Goal: Information Seeking & Learning: Learn about a topic

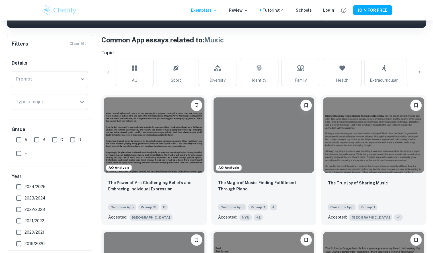
scroll to position [0, 296]
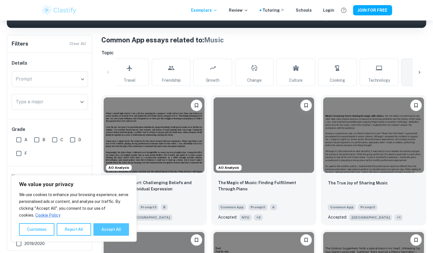
click at [98, 229] on button "Accept All" at bounding box center [111, 229] width 36 height 13
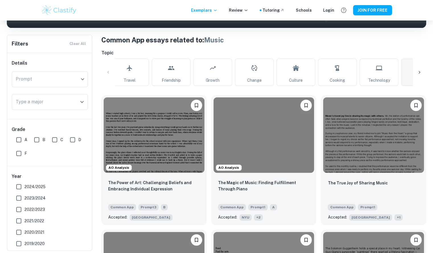
checkbox input "true"
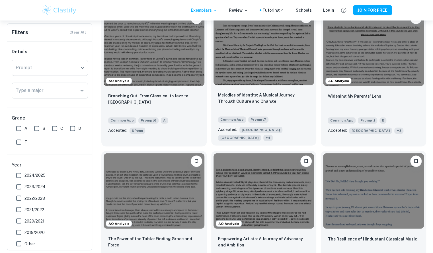
scroll to position [454, 0]
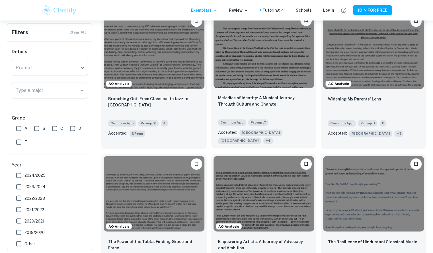
click at [259, 67] on img at bounding box center [264, 49] width 101 height 75
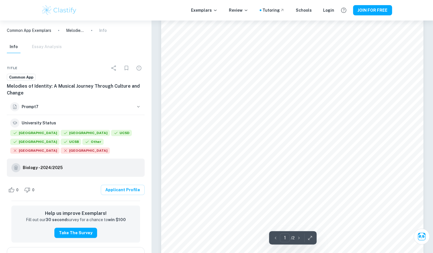
scroll to position [98, 0]
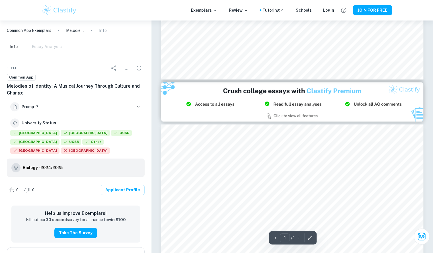
type input "2"
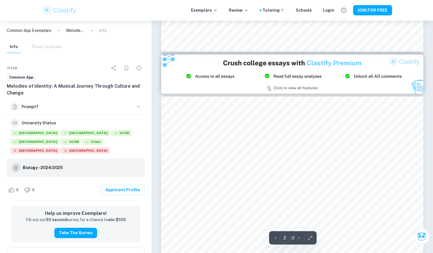
scroll to position [315, 0]
